Goal: Check status: Check status

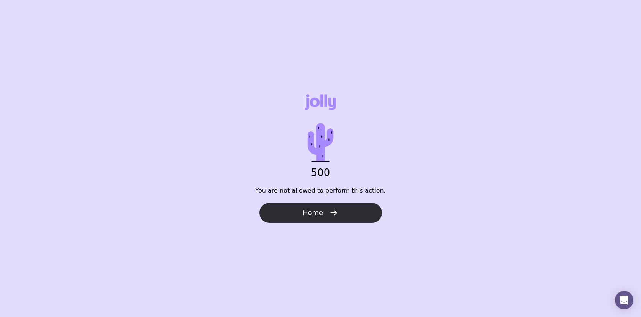
click at [331, 210] on icon "button" at bounding box center [333, 213] width 9 height 9
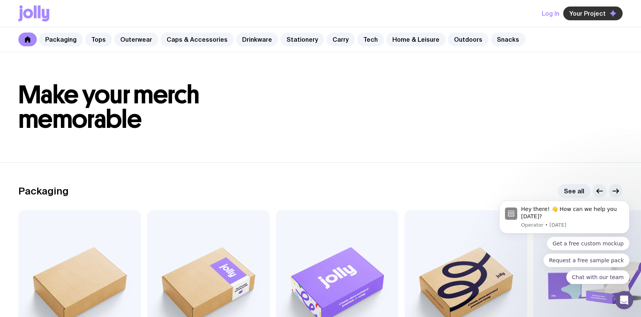
click at [579, 15] on span "Your Project" at bounding box center [588, 14] width 36 height 8
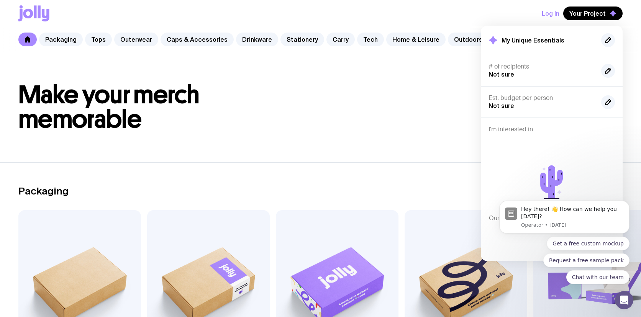
click at [556, 16] on button "Log In" at bounding box center [551, 14] width 18 height 14
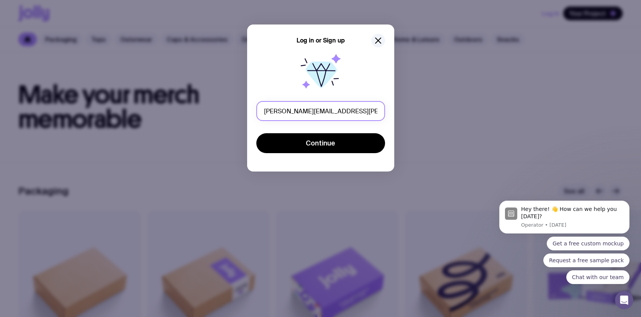
type input "[PERSON_NAME][EMAIL_ADDRESS][PERSON_NAME][DOMAIN_NAME]"
click at [256, 133] on button "Continue" at bounding box center [320, 143] width 129 height 20
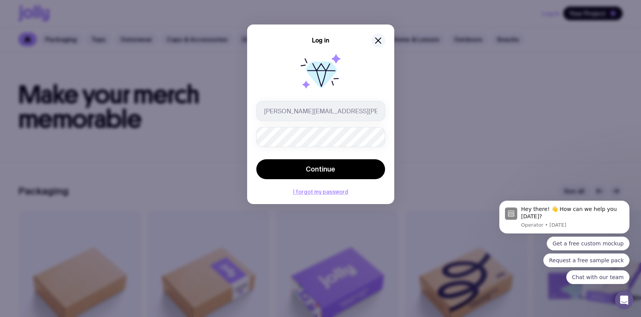
click at [352, 159] on form "[PERSON_NAME][EMAIL_ADDRESS][PERSON_NAME][DOMAIN_NAME] Continue" at bounding box center [320, 141] width 129 height 80
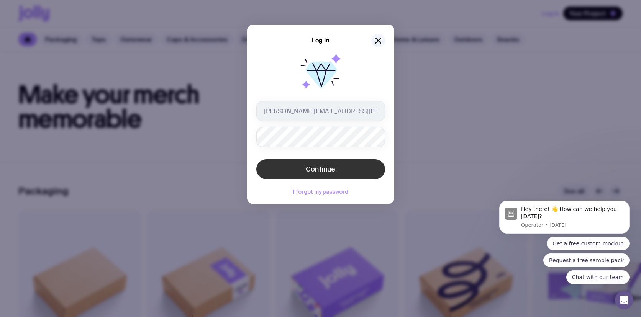
click at [353, 164] on button "Continue" at bounding box center [320, 169] width 129 height 20
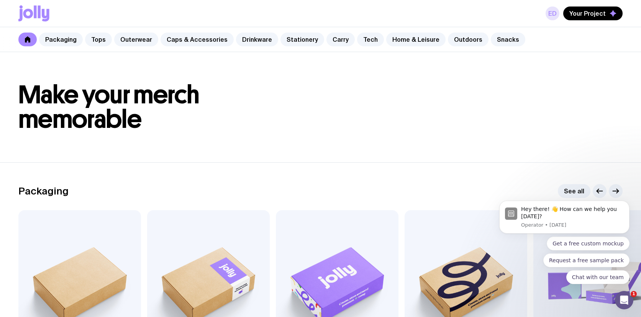
click at [558, 14] on link "ED" at bounding box center [553, 14] width 14 height 14
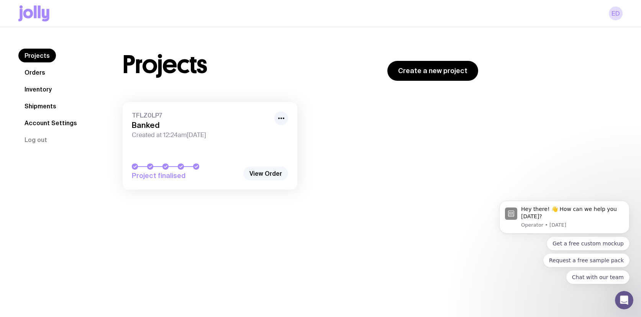
click at [259, 175] on link "View Order" at bounding box center [265, 174] width 45 height 14
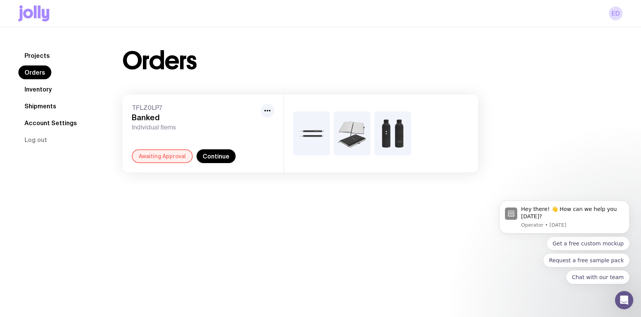
click at [169, 157] on div "Awaiting Approval" at bounding box center [162, 157] width 61 height 14
click at [215, 158] on link "Continue" at bounding box center [216, 157] width 39 height 14
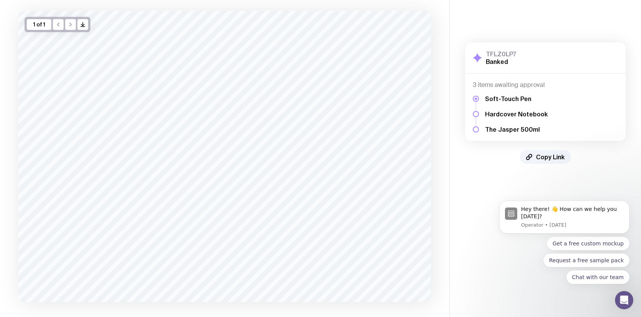
scroll to position [81, 0]
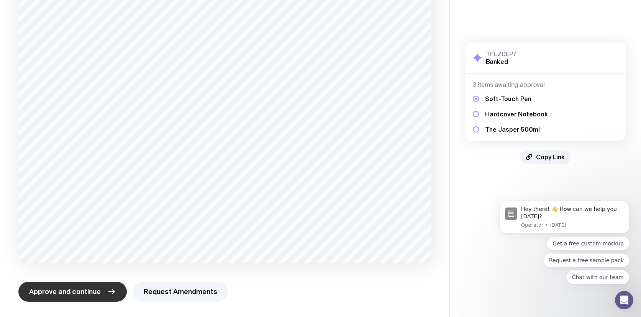
click at [74, 290] on span "Approve and continue" at bounding box center [65, 292] width 72 height 9
click at [94, 293] on span "Approve and continue" at bounding box center [65, 292] width 72 height 9
click at [77, 297] on button "Approve and continue" at bounding box center [72, 292] width 108 height 20
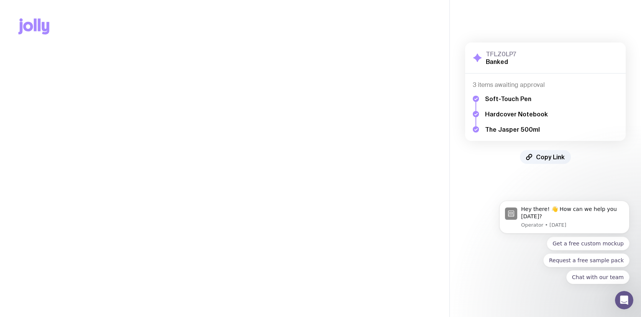
scroll to position [0, 0]
